Goal: Task Accomplishment & Management: Manage account settings

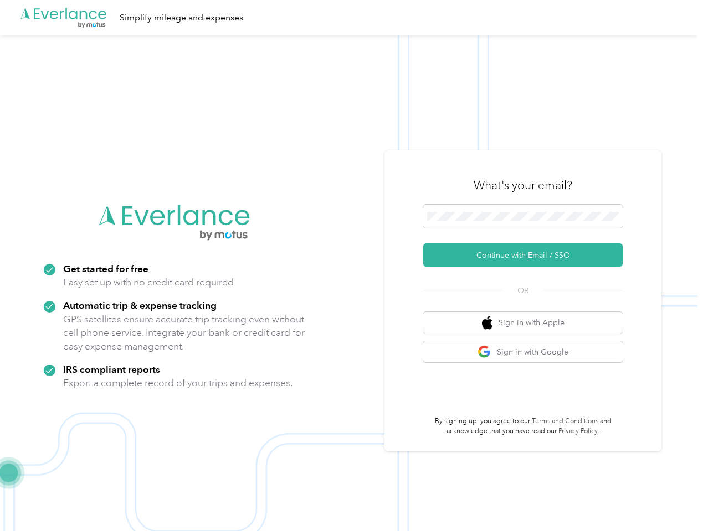
click at [351, 266] on img at bounding box center [348, 300] width 697 height 531
click at [351, 18] on div ".cls-1 { fill: #00adee; } .cls-2 { fill: #fff; } .cls-3 { fill: #707372; } .cls…" at bounding box center [348, 17] width 697 height 35
click at [527, 255] on button "Continue with Email / SSO" at bounding box center [522, 255] width 199 height 23
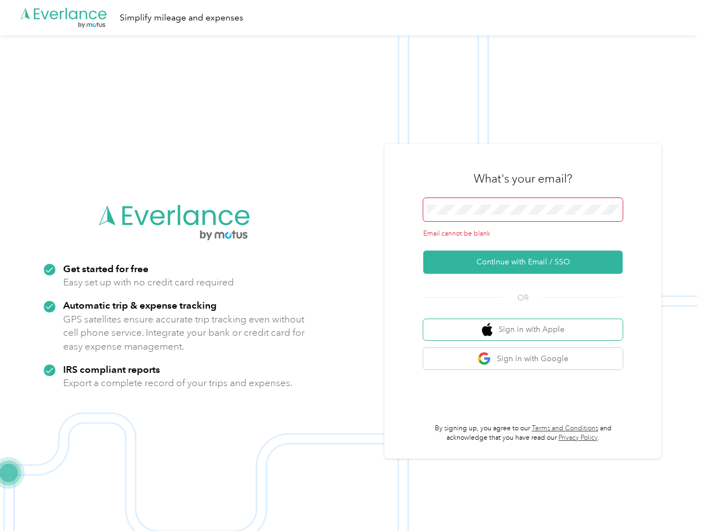
click at [527, 323] on button "Sign in with Apple" at bounding box center [522, 330] width 199 height 22
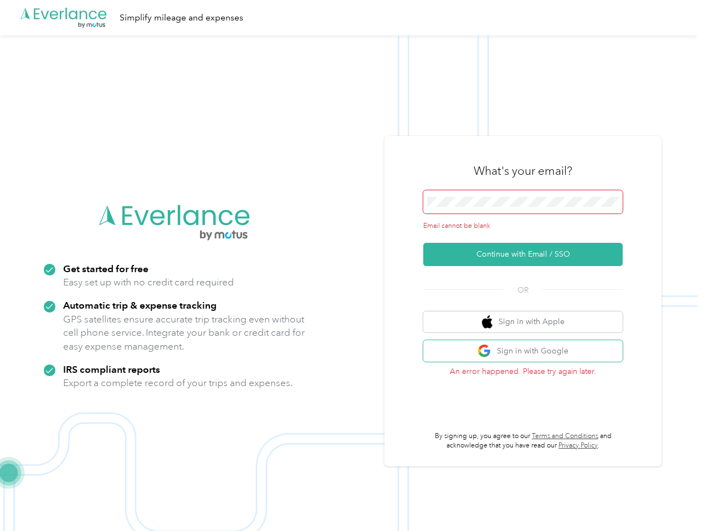
click at [527, 352] on button "Sign in with Google" at bounding box center [522, 351] width 199 height 22
